Goal: Transaction & Acquisition: Download file/media

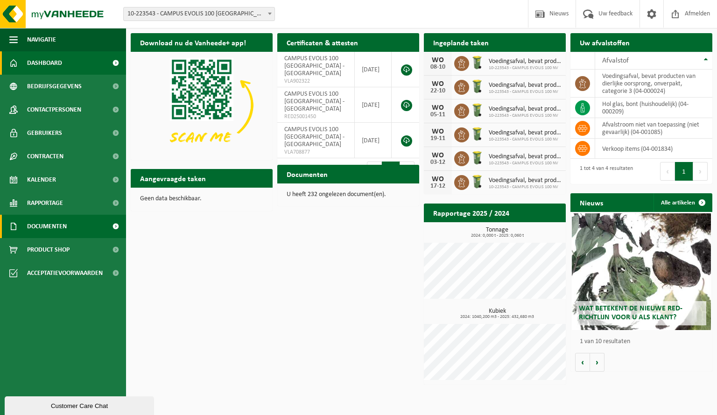
click at [70, 235] on link "Documenten" at bounding box center [63, 226] width 126 height 23
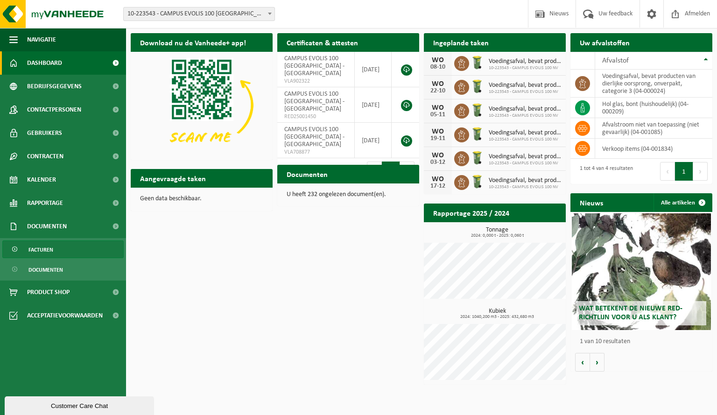
click at [68, 255] on link "Facturen" at bounding box center [62, 250] width 121 height 18
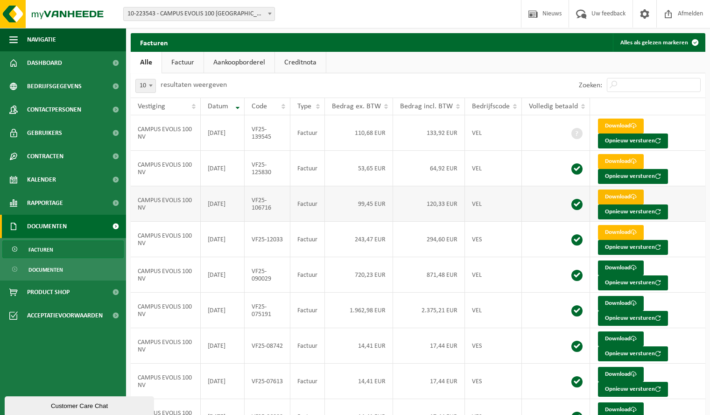
click at [616, 199] on link "Download" at bounding box center [621, 197] width 46 height 15
click at [615, 228] on link "Download" at bounding box center [621, 232] width 46 height 15
